Goal: Information Seeking & Learning: Learn about a topic

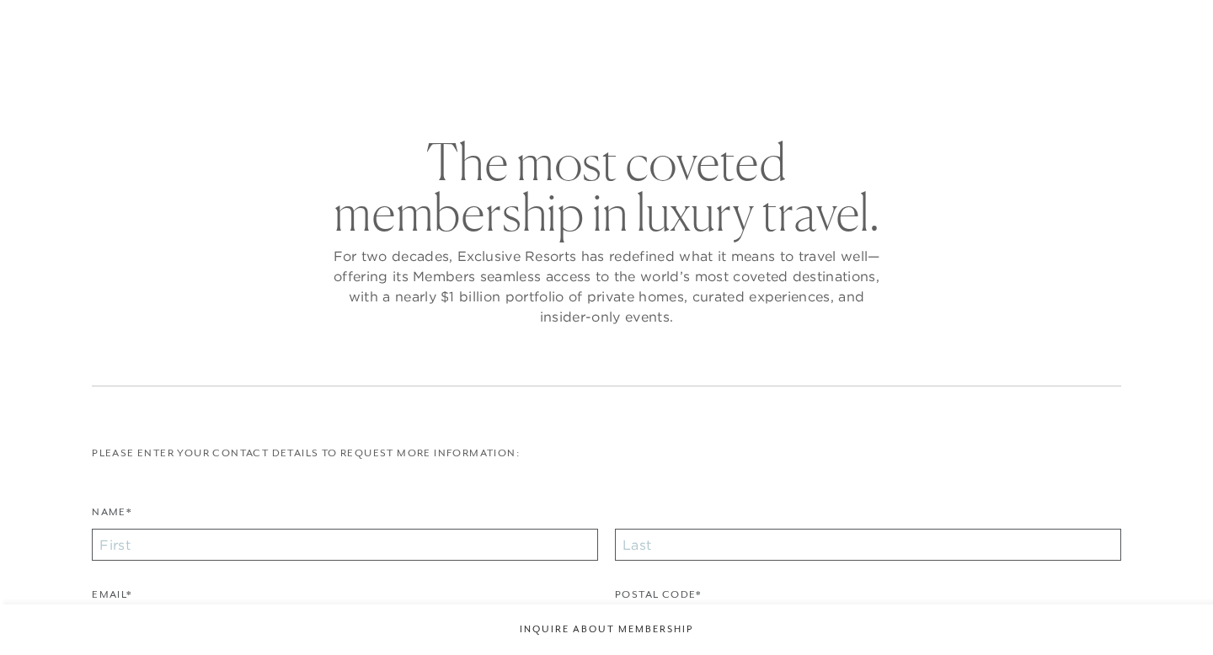
checkbox input "false"
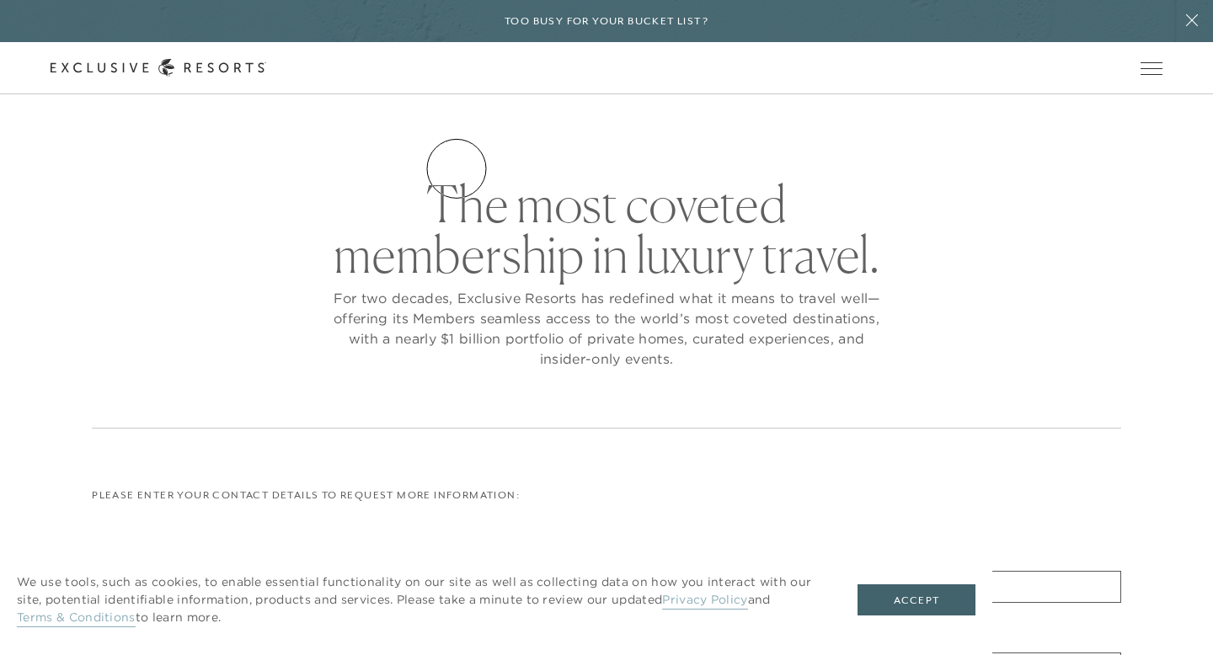
click at [0, 0] on link "Residence Collection" at bounding box center [0, 0] width 0 height 0
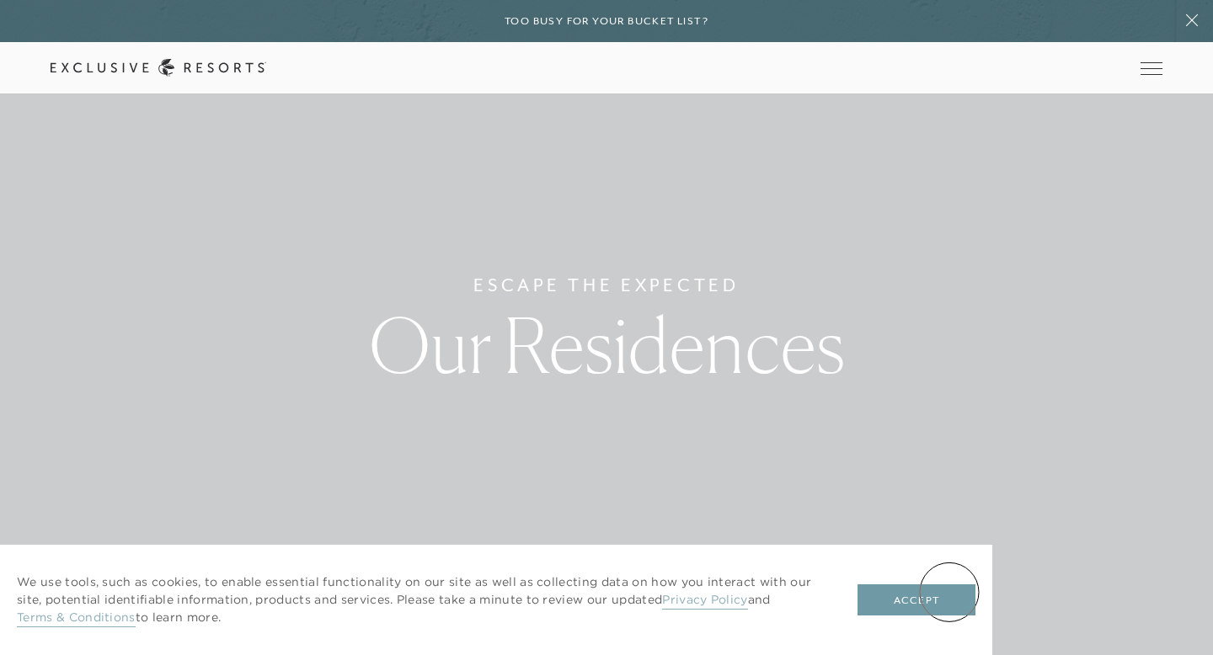
click at [948, 593] on button "Accept" at bounding box center [916, 600] width 118 height 32
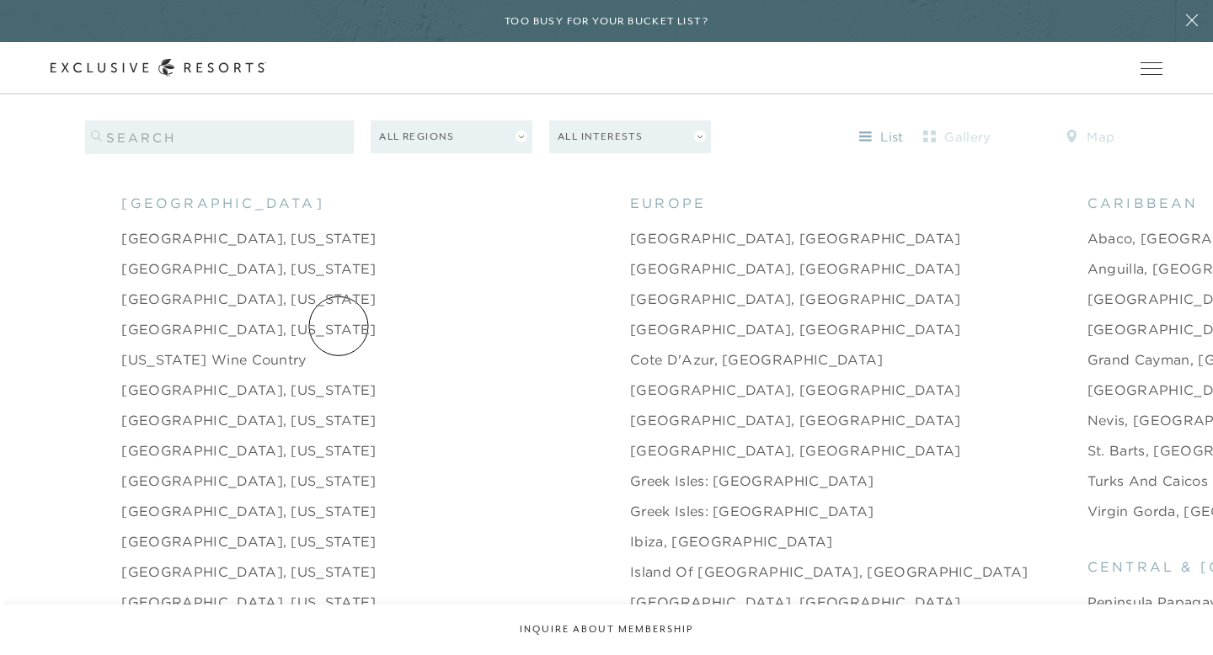
scroll to position [1778, 0]
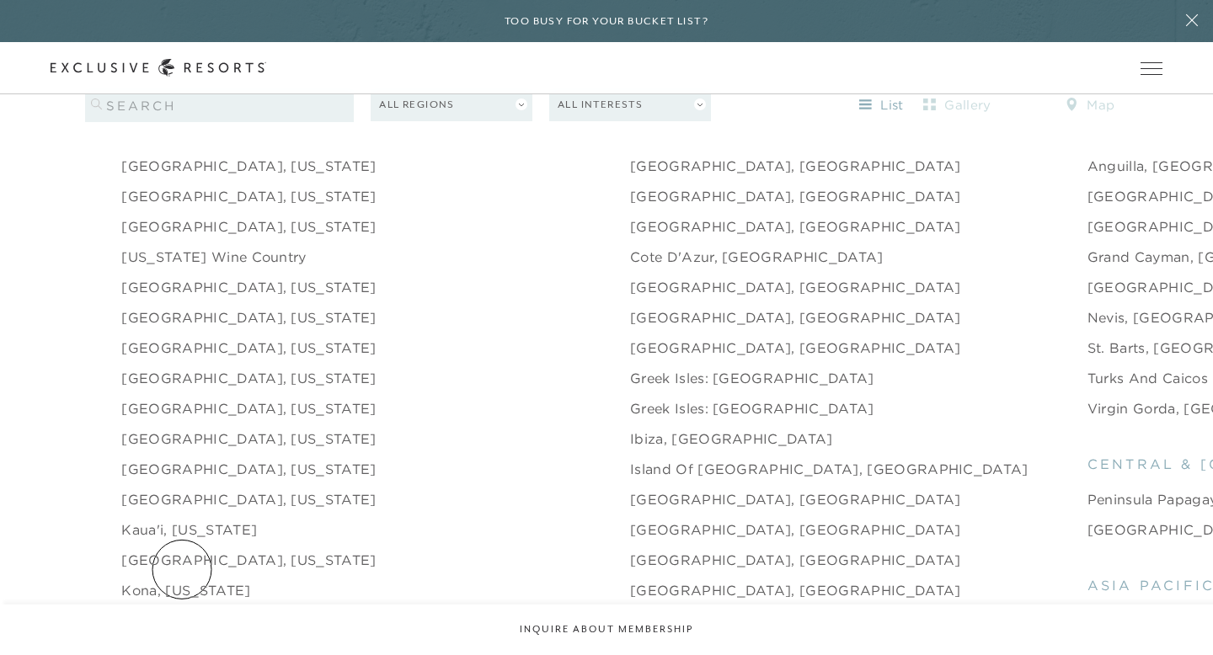
click at [182, 580] on link "Kona, [US_STATE]" at bounding box center [185, 590] width 129 height 20
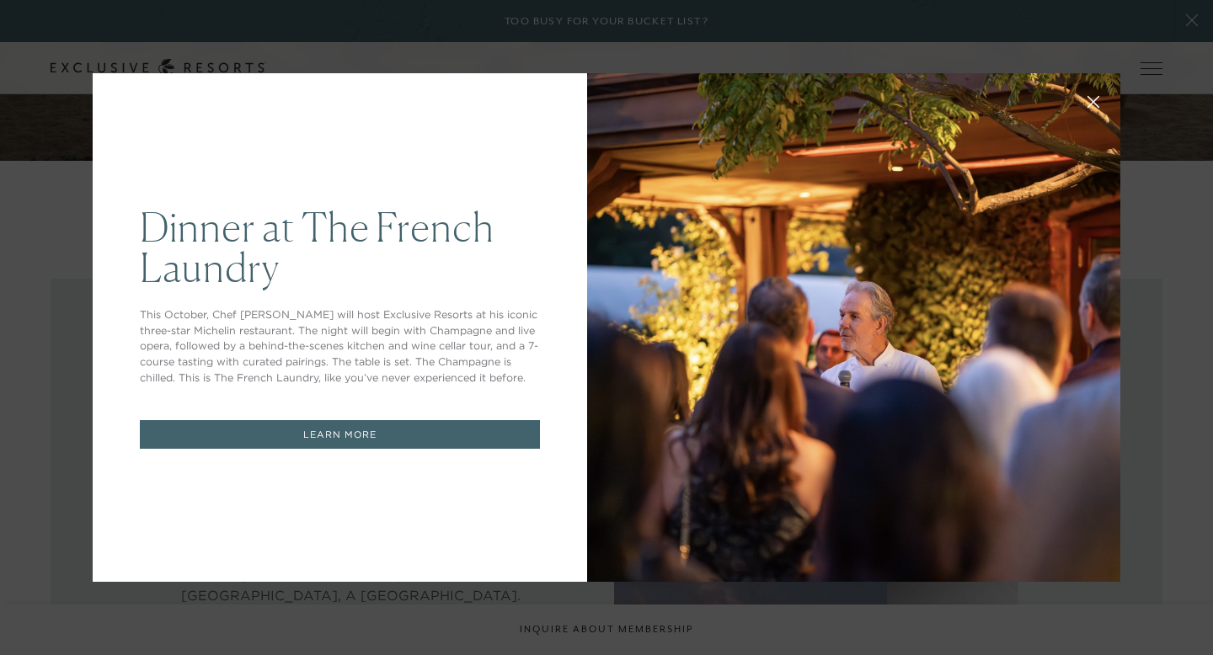
click at [1091, 104] on icon at bounding box center [1093, 102] width 11 height 11
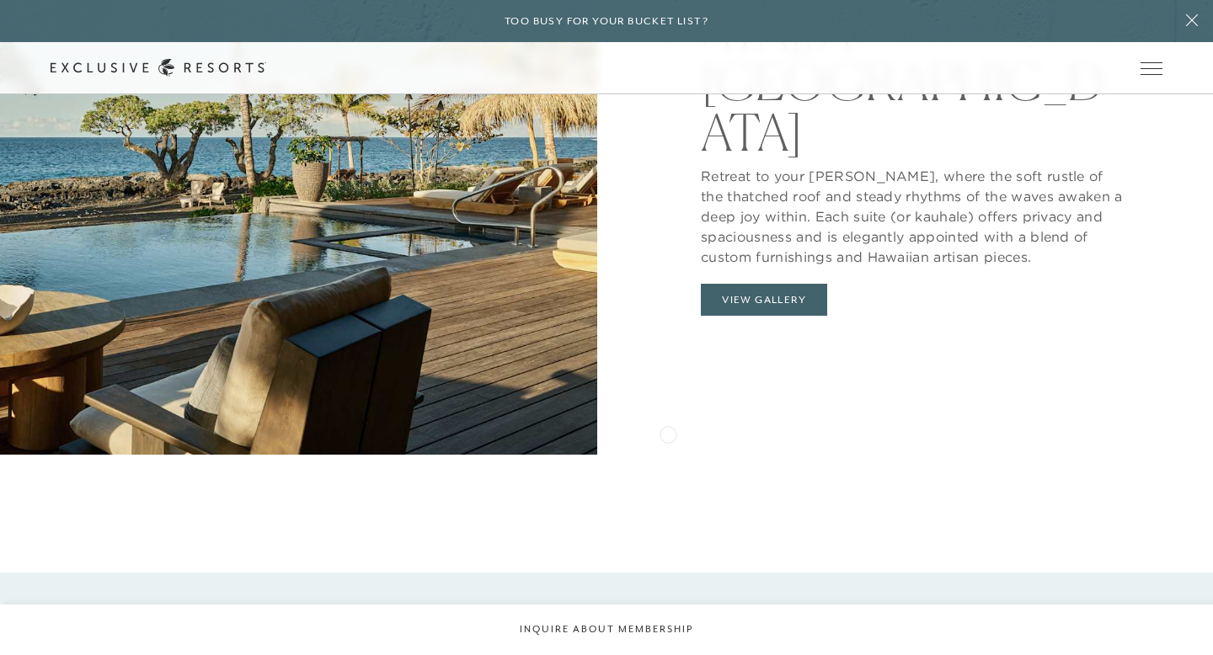
scroll to position [1705, 0]
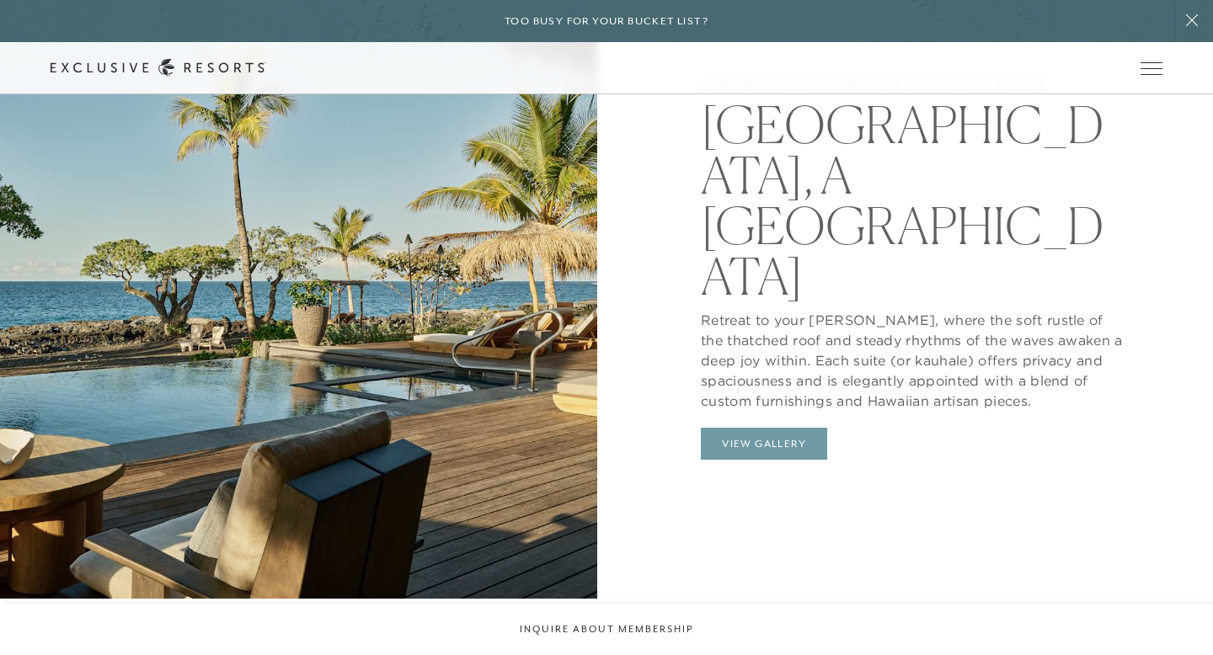
click at [750, 428] on button "View Gallery" at bounding box center [764, 444] width 126 height 32
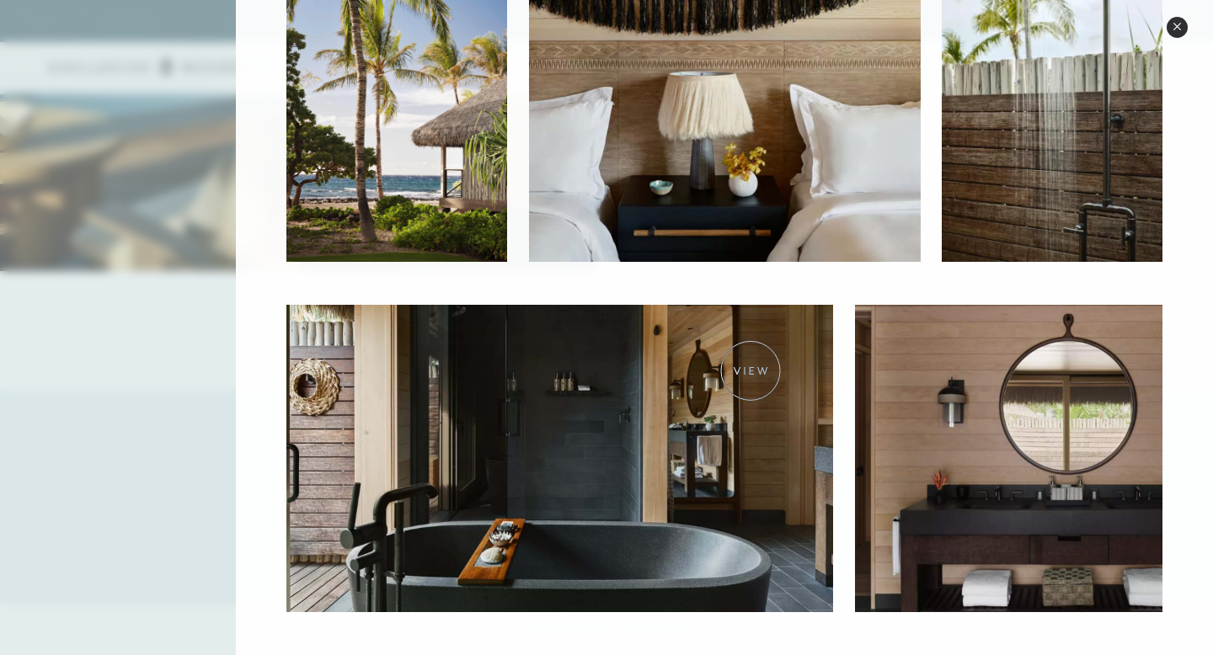
scroll to position [2041, 0]
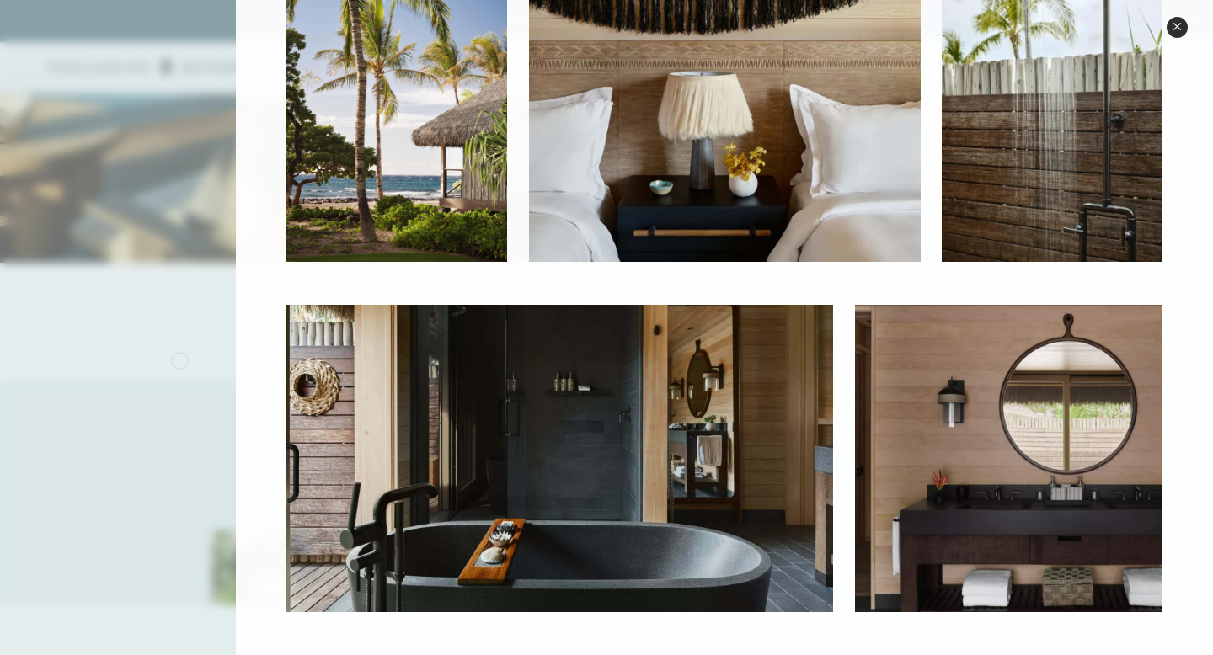
click at [163, 366] on div at bounding box center [606, 327] width 1213 height 655
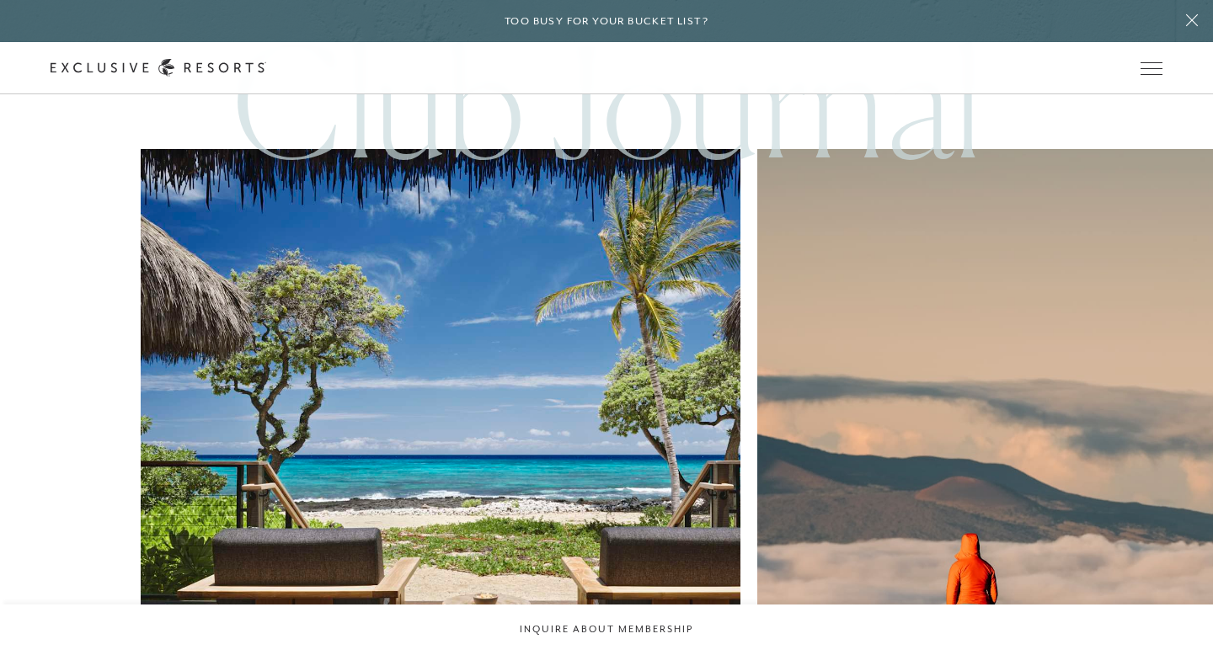
scroll to position [4018, 0]
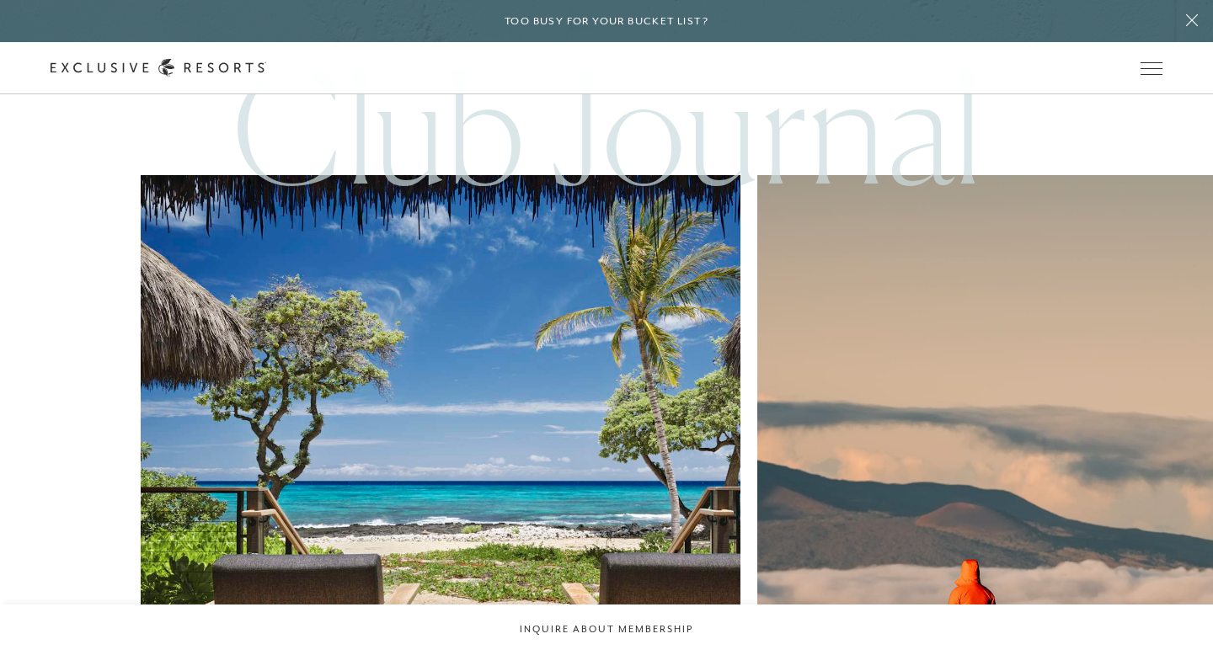
scroll to position [1778, 0]
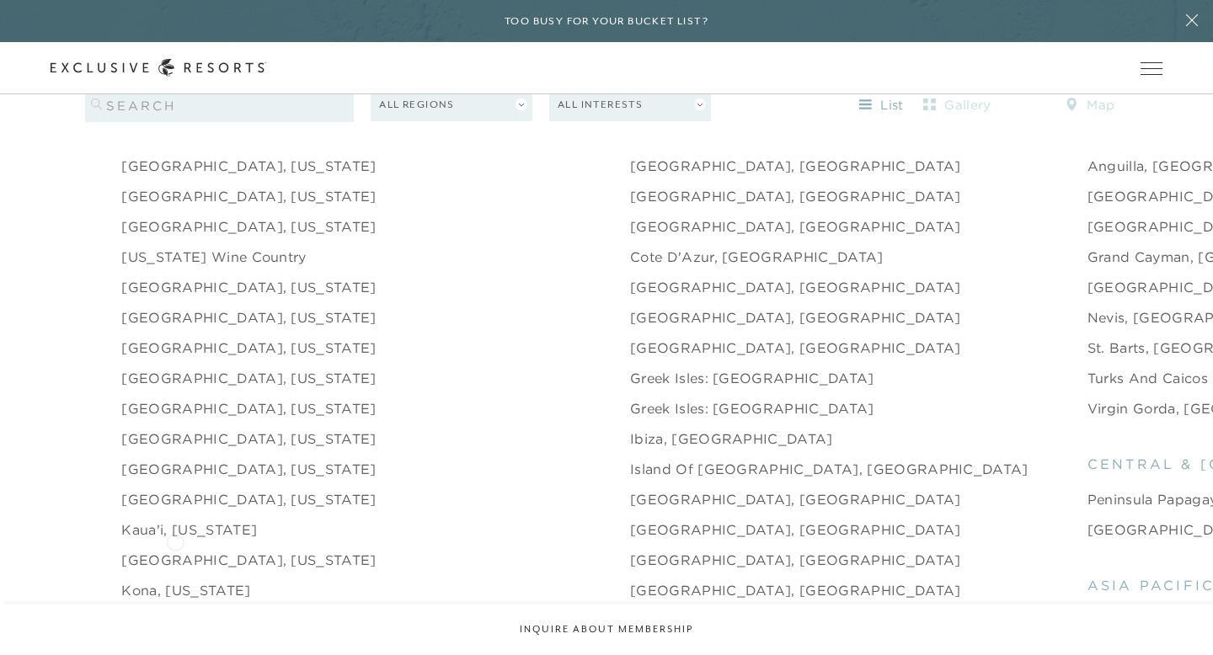
click at [178, 550] on link "[GEOGRAPHIC_DATA], [US_STATE]" at bounding box center [248, 560] width 254 height 20
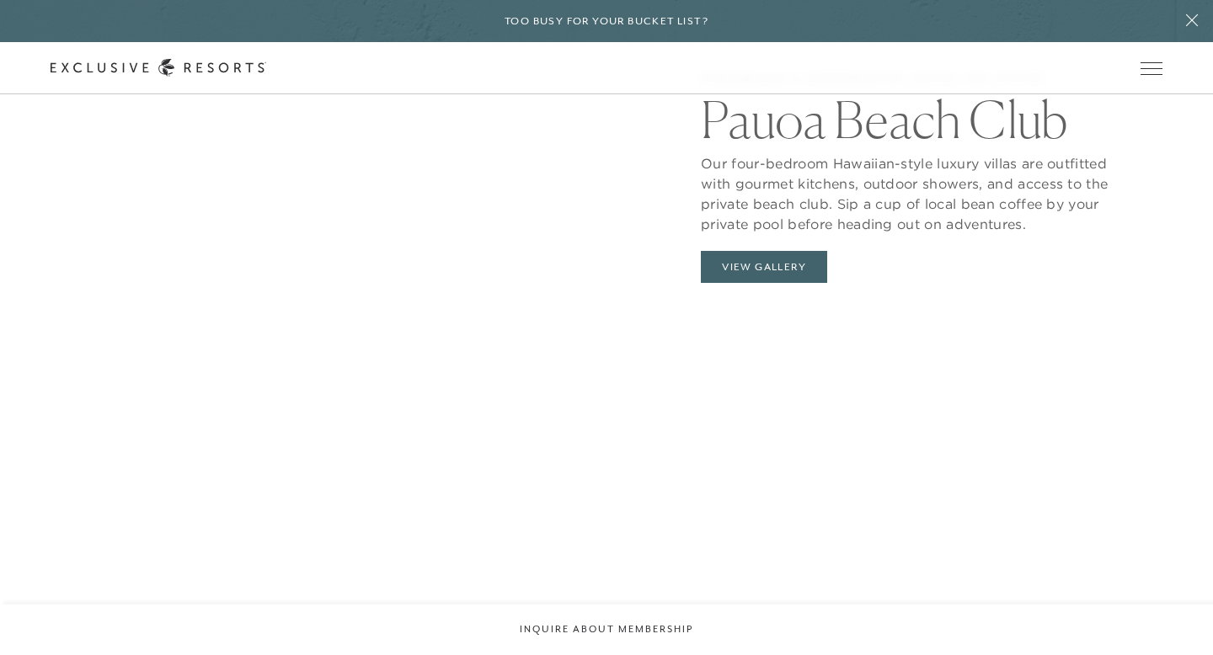
scroll to position [1404, 0]
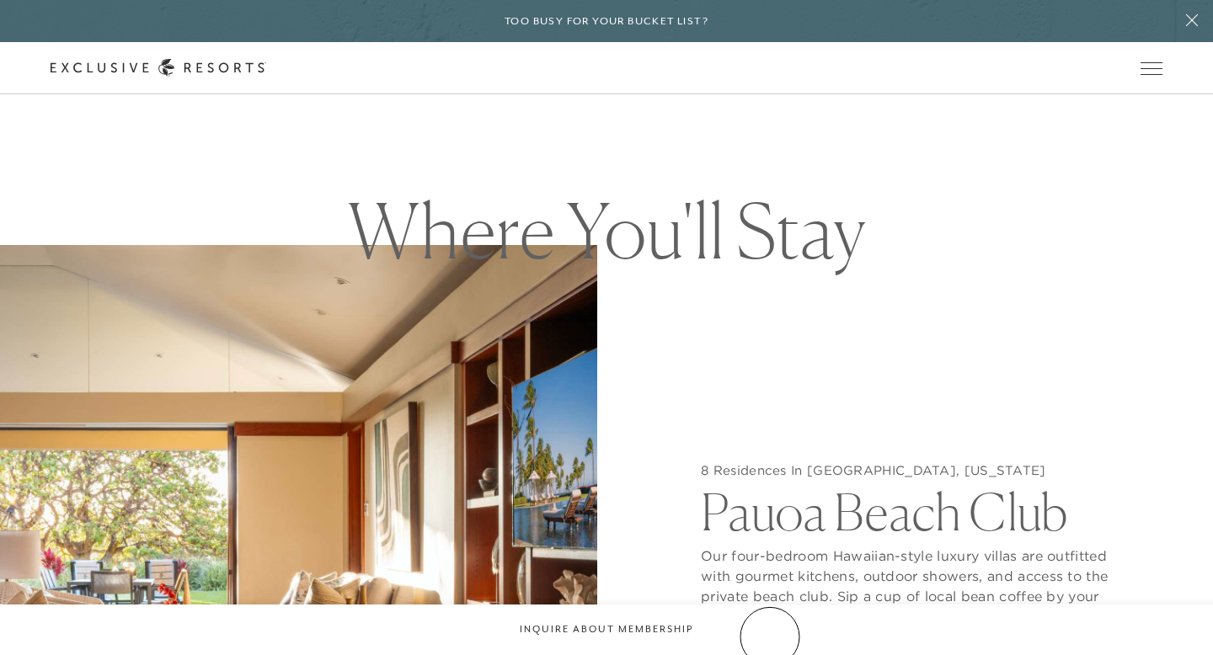
click at [770, 643] on button "View Gallery" at bounding box center [764, 659] width 126 height 32
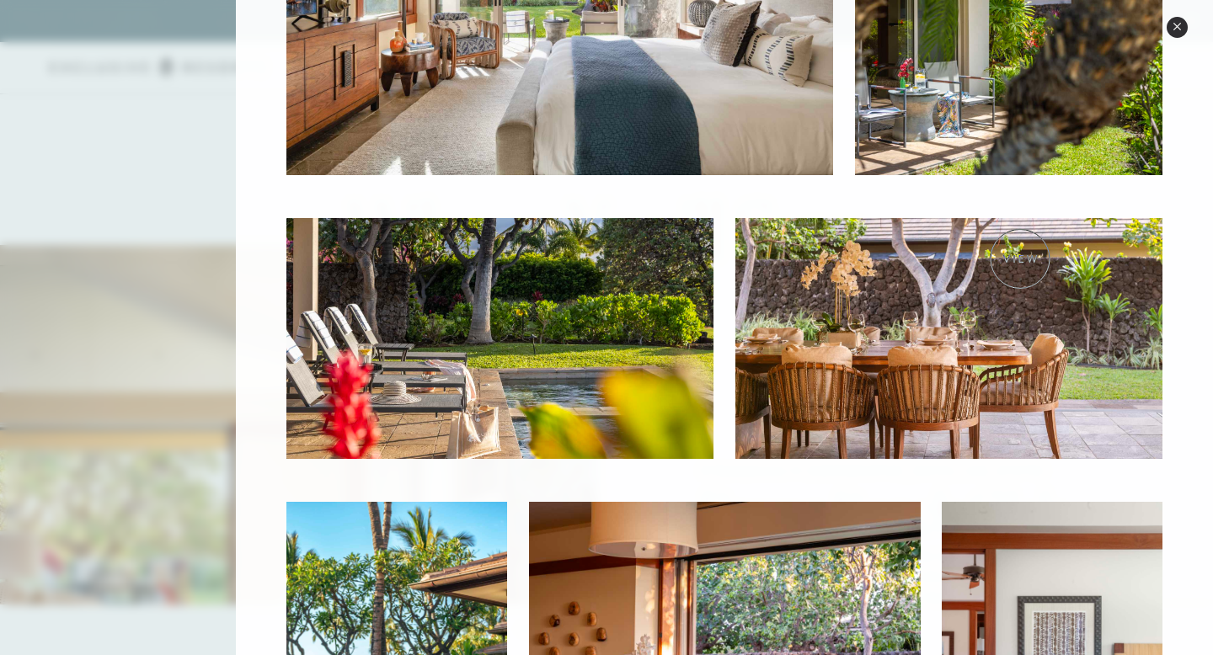
scroll to position [0, 0]
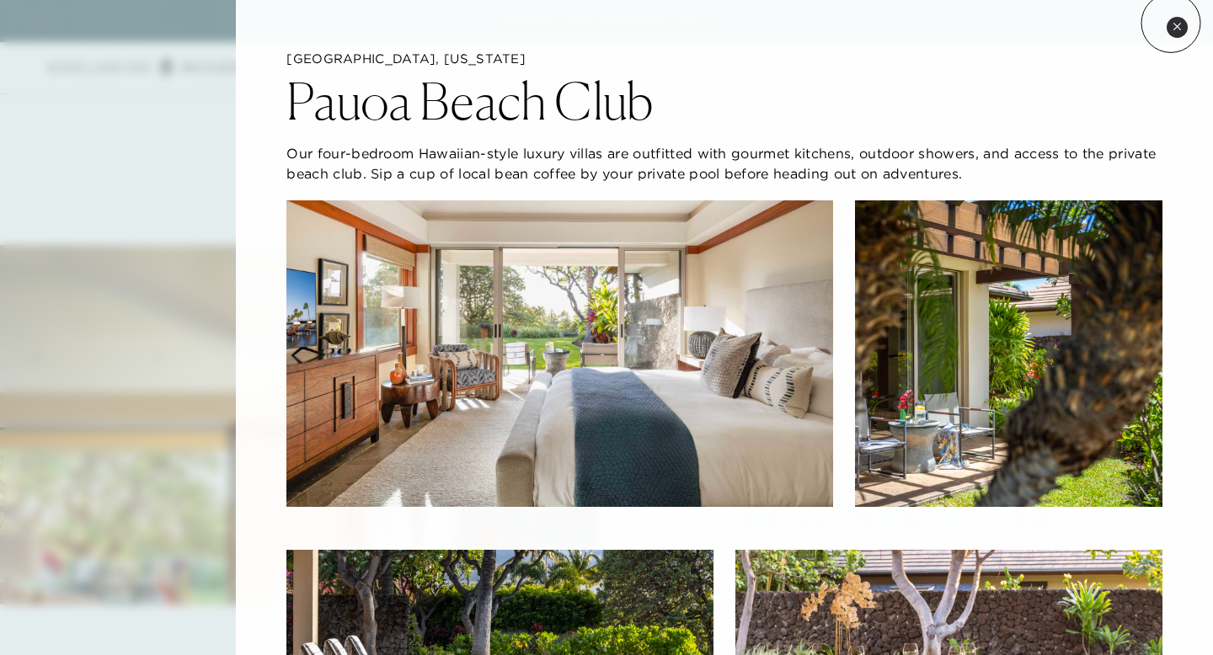
click at [1171, 23] on button "Close quickview" at bounding box center [1176, 27] width 21 height 21
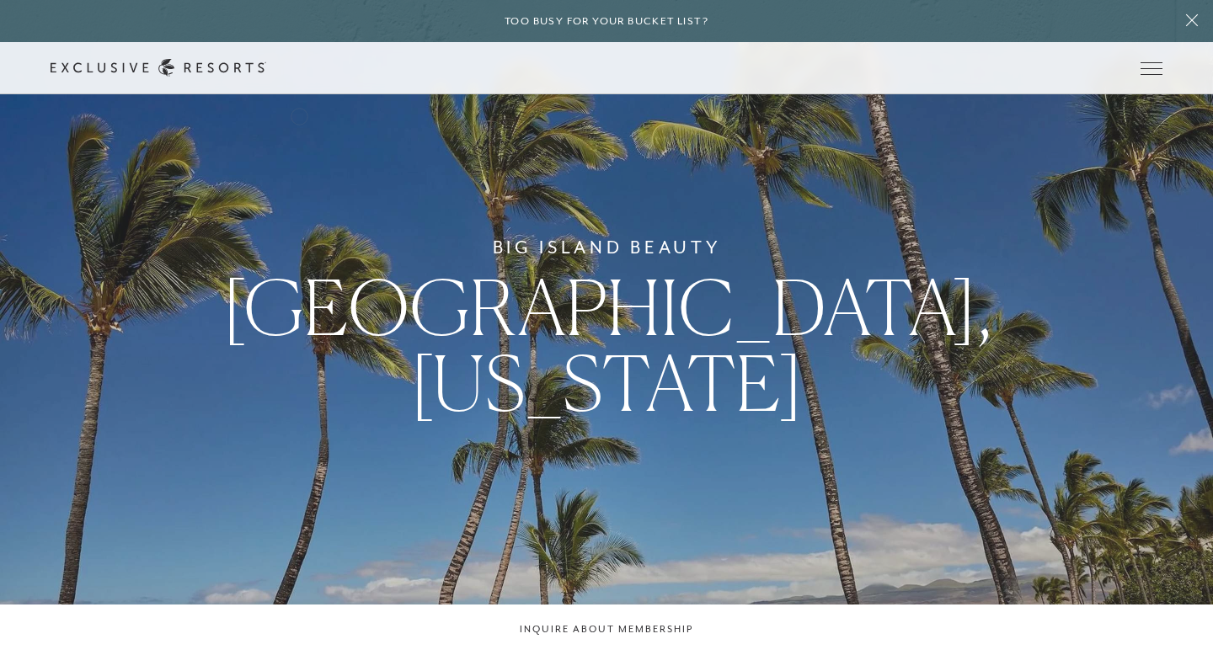
click at [0, 0] on div "Schedule a Meeting Get Started The Collection Residence Collection Experience C…" at bounding box center [0, 0] width 0 height 0
click at [0, 0] on link "Residence Collection" at bounding box center [0, 0] width 0 height 0
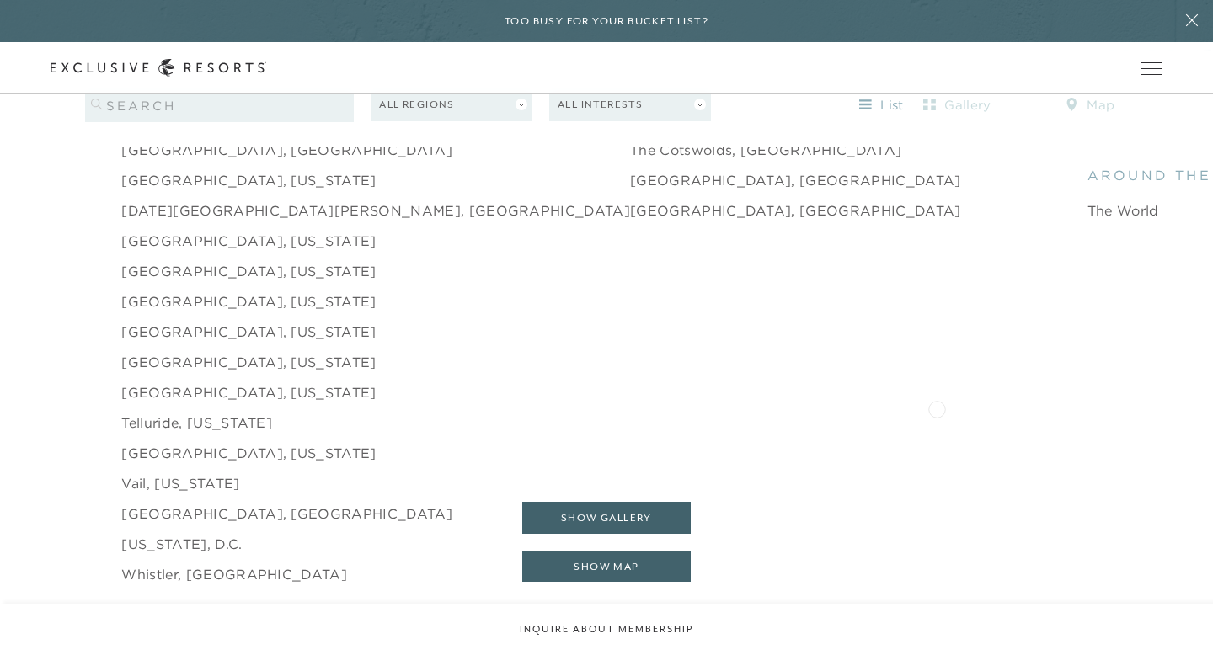
scroll to position [2252, 0]
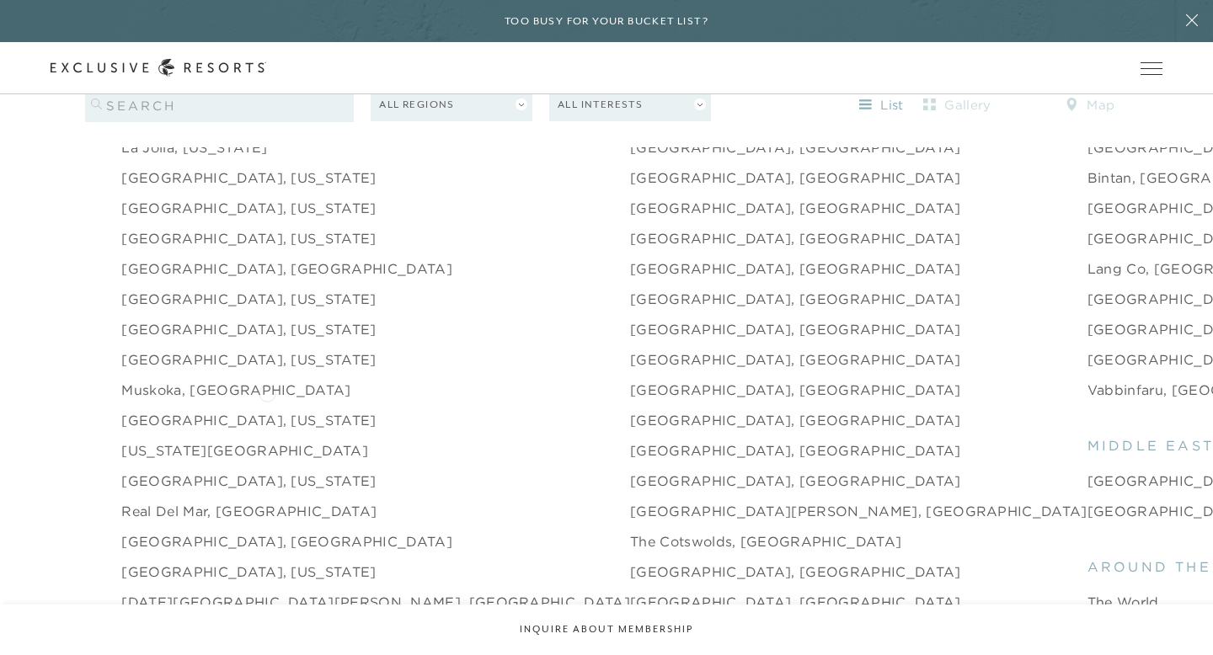
click at [268, 410] on link "[GEOGRAPHIC_DATA], [US_STATE]" at bounding box center [248, 420] width 254 height 20
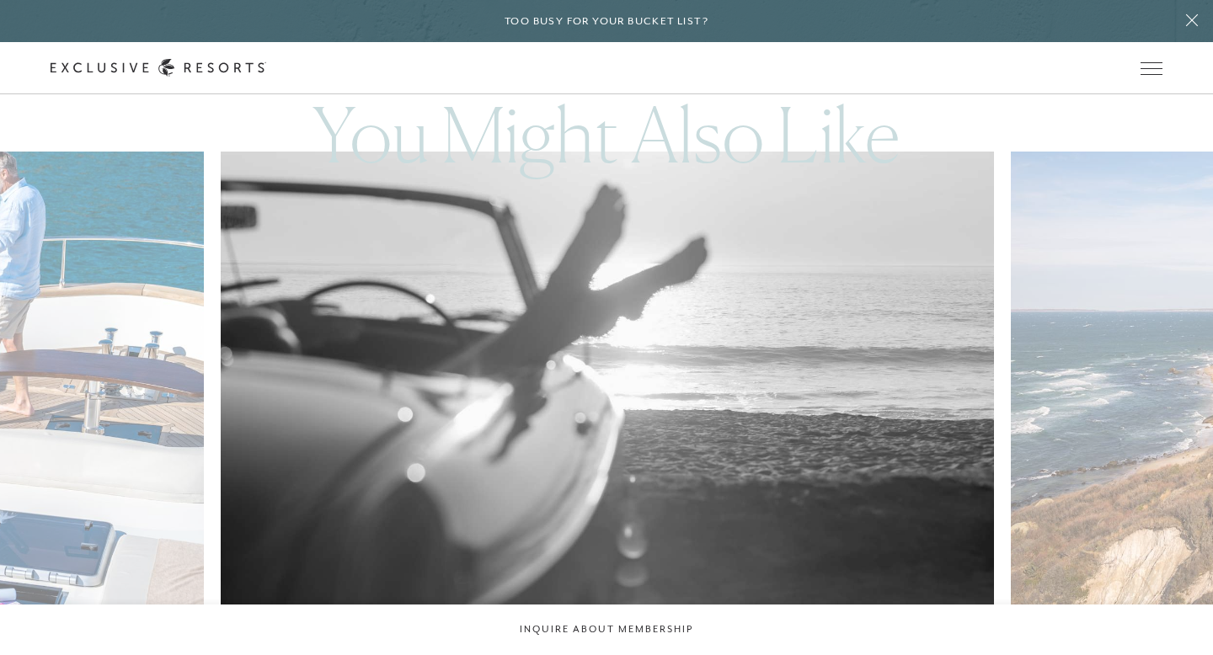
scroll to position [4130, 0]
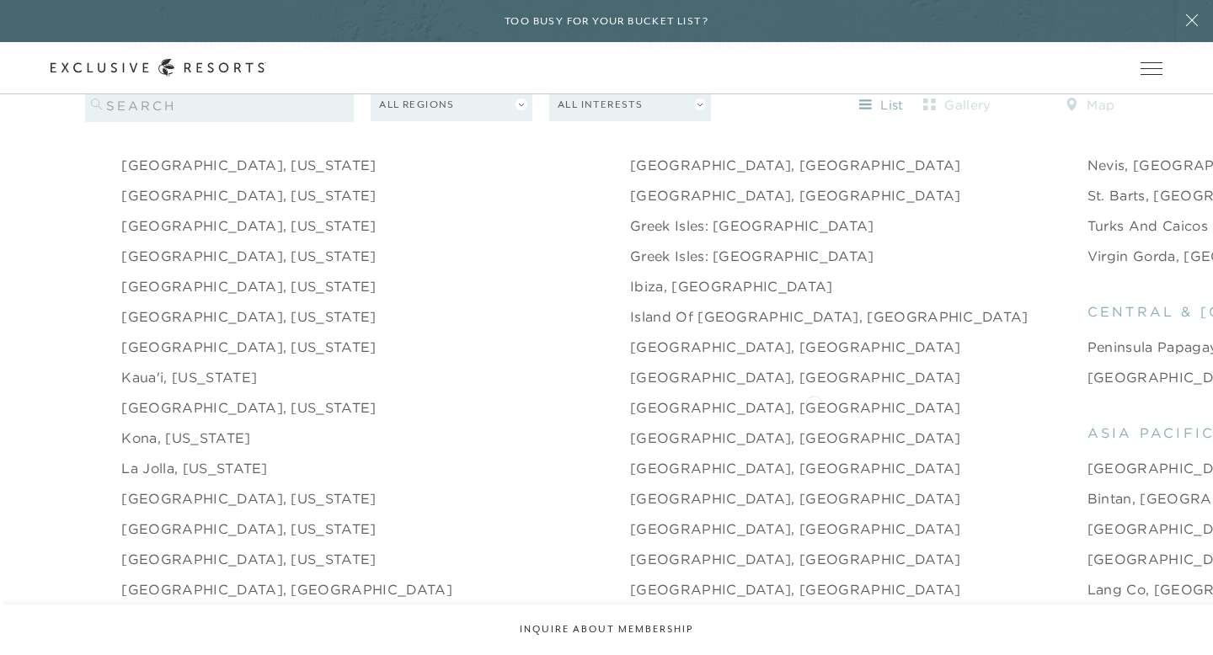
scroll to position [1970, 0]
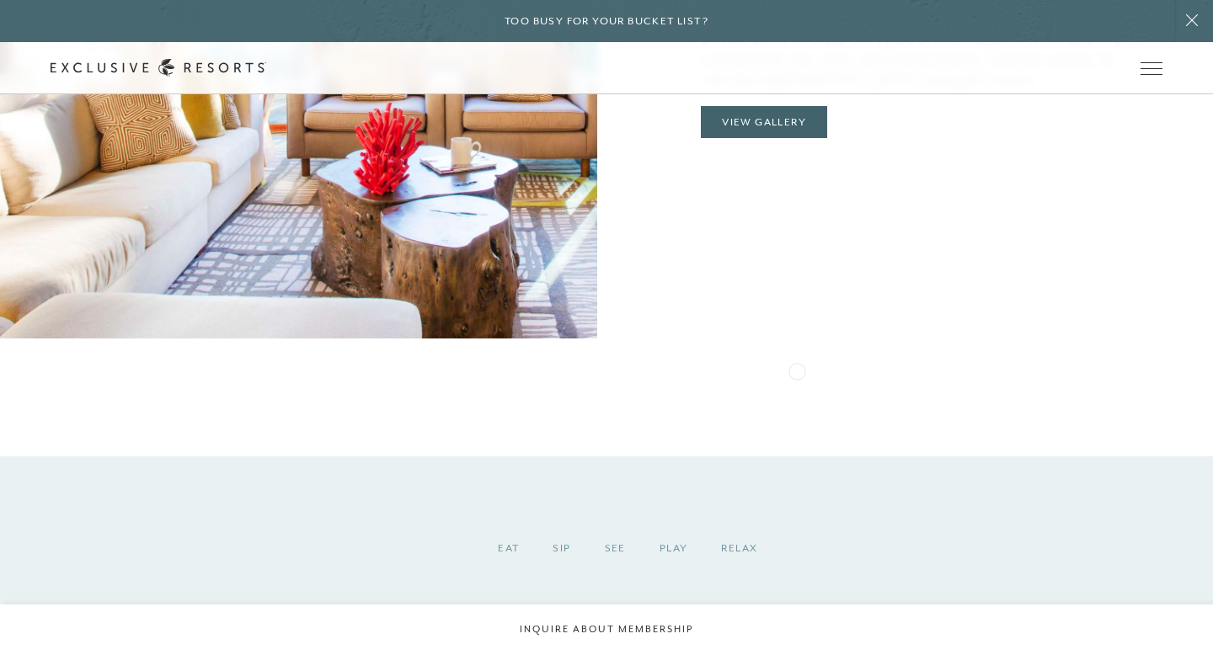
scroll to position [1871, 0]
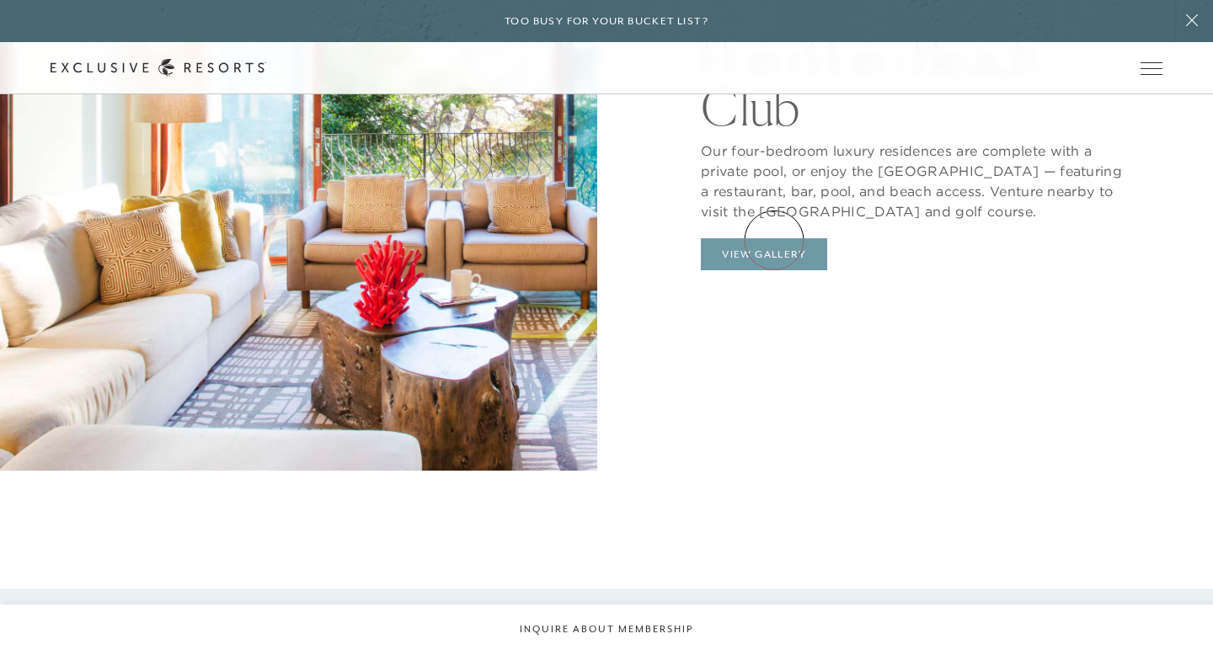
click at [775, 239] on button "View Gallery" at bounding box center [764, 254] width 126 height 32
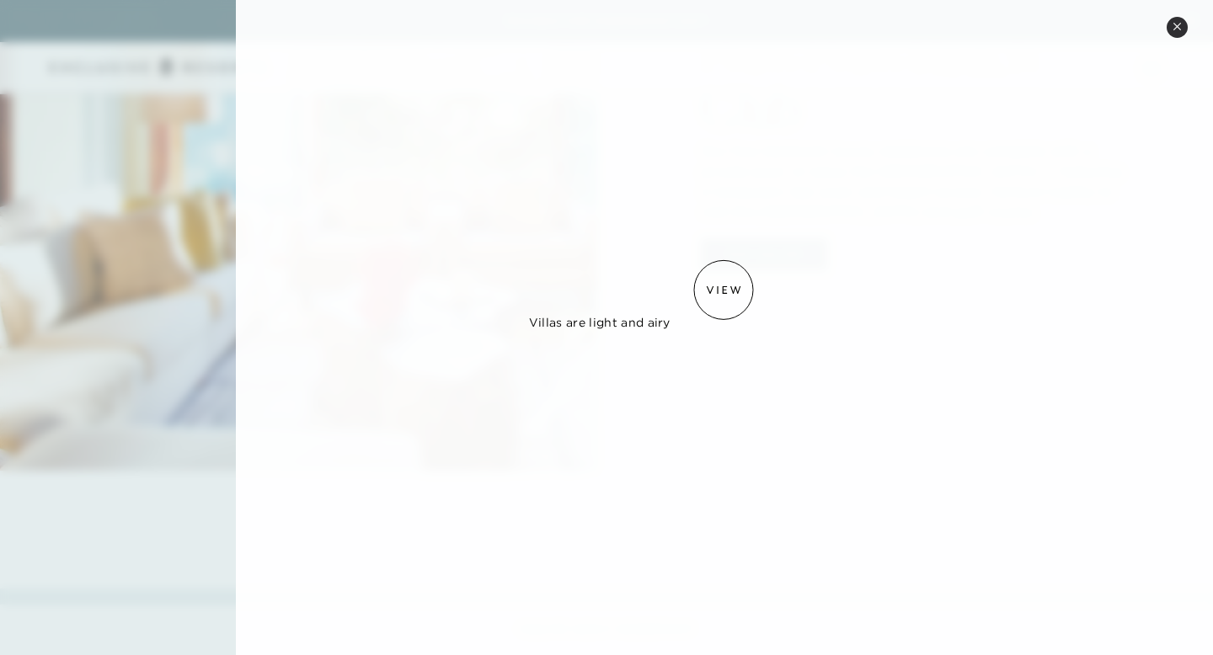
scroll to position [1013, 0]
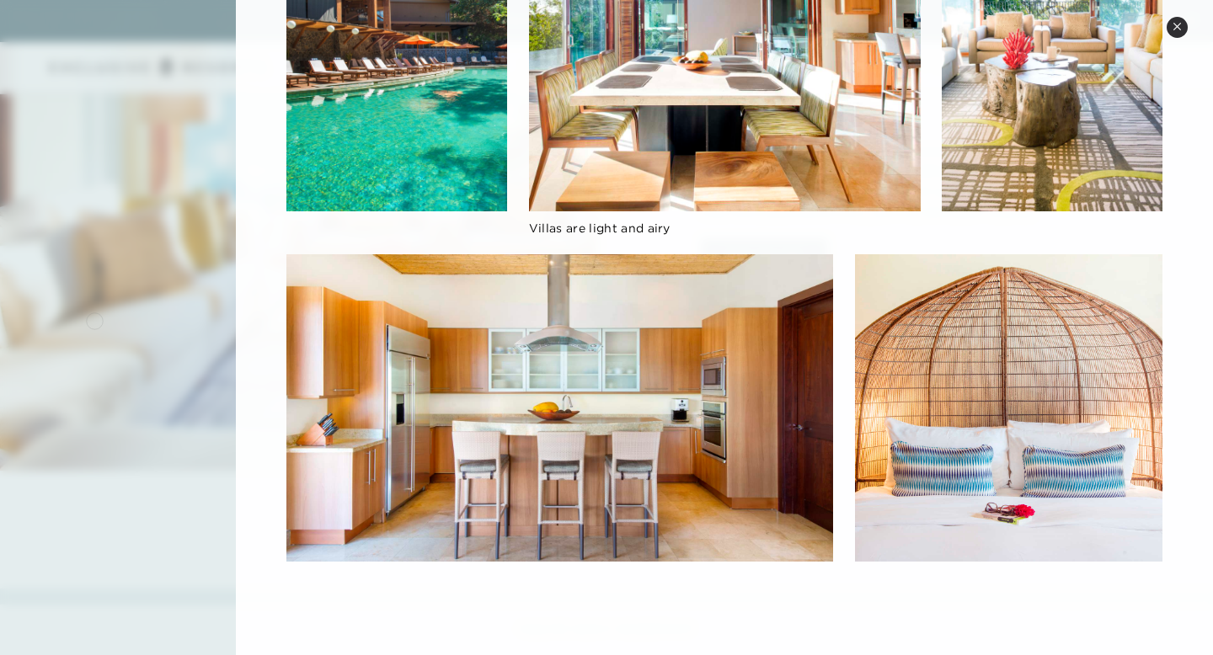
click at [94, 319] on div at bounding box center [606, 327] width 1213 height 655
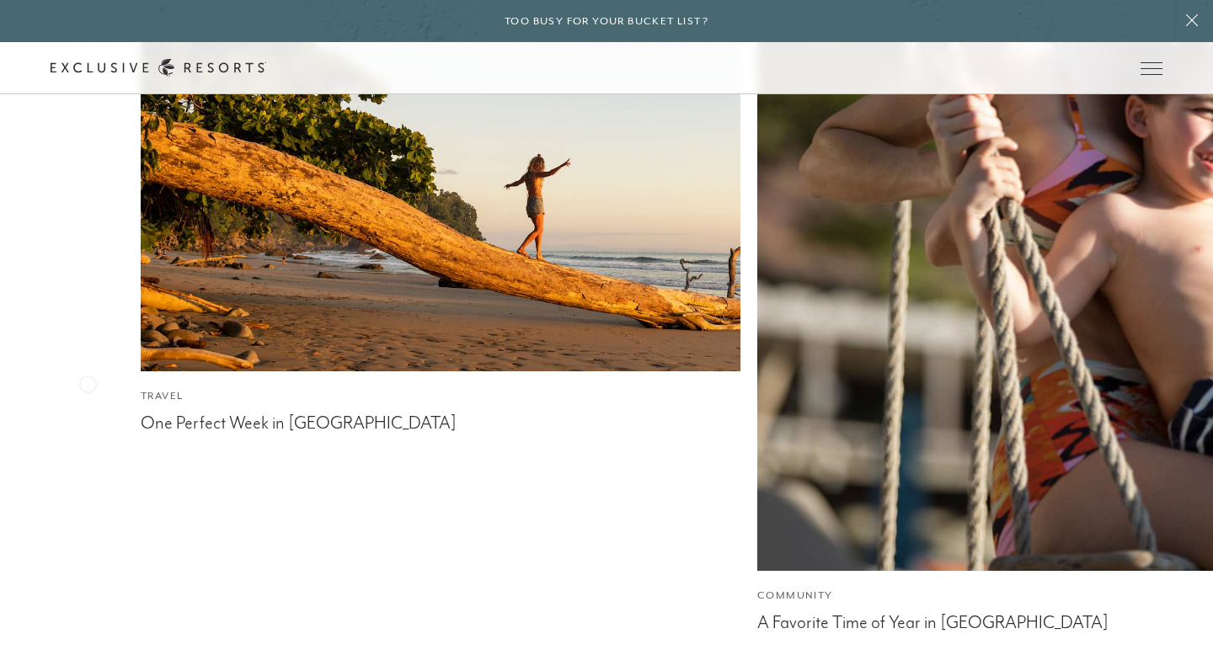
scroll to position [4495, 0]
